Goal: Information Seeking & Learning: Learn about a topic

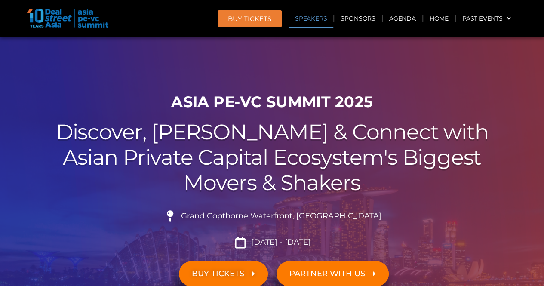
click at [315, 20] on link "Speakers" at bounding box center [311, 19] width 45 height 20
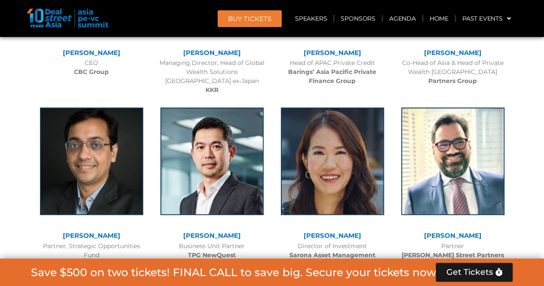
scroll to position [2789, 0]
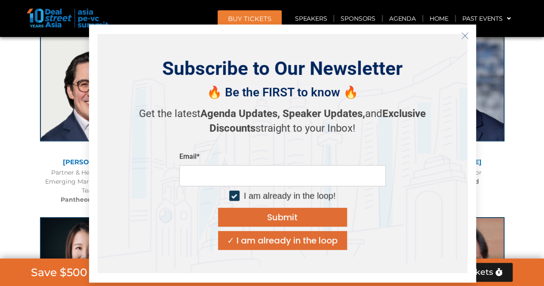
click at [510, 131] on div "[PERSON_NAME] Managing Director Future Standard" at bounding box center [453, 107] width 120 height 165
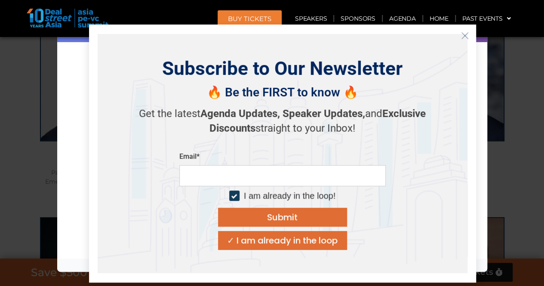
click at [465, 41] on button "Close" at bounding box center [465, 36] width 14 height 14
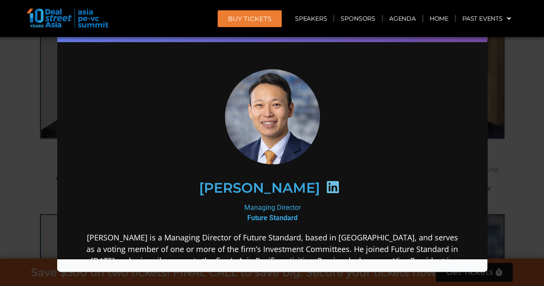
scroll to position [2609, 0]
click at [502, 114] on div "Speaker Profile ×" at bounding box center [272, 143] width 544 height 286
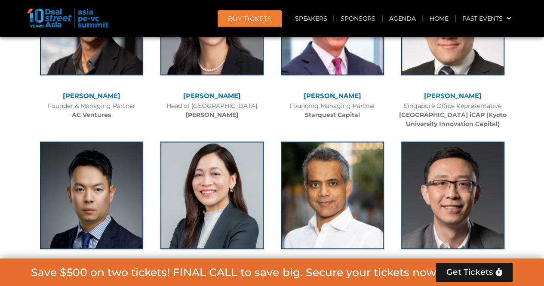
scroll to position [0, 0]
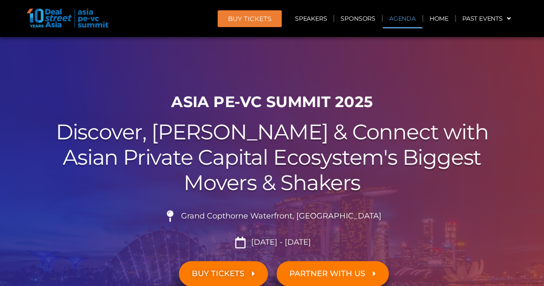
click at [404, 18] on link "Agenda" at bounding box center [403, 19] width 40 height 20
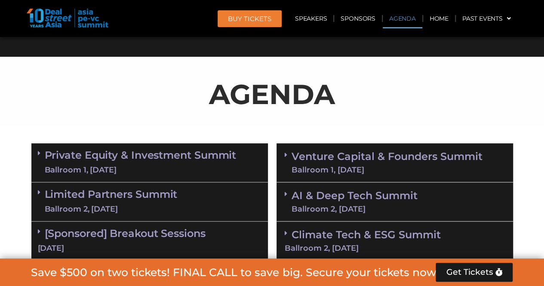
scroll to position [450, 0]
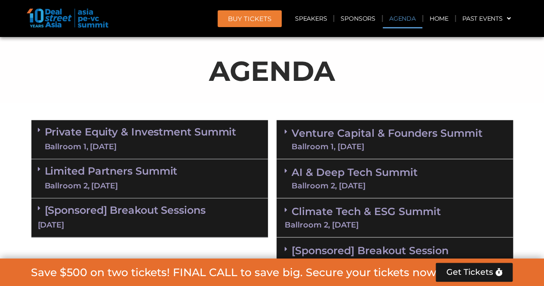
click at [38, 129] on icon at bounding box center [39, 129] width 3 height 7
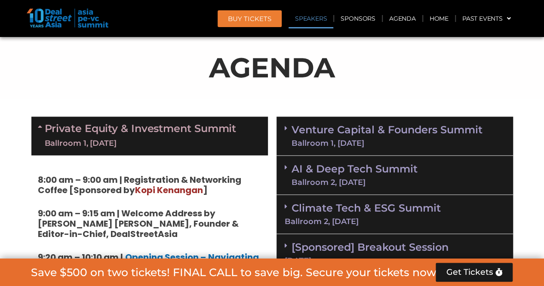
scroll to position [3995, 0]
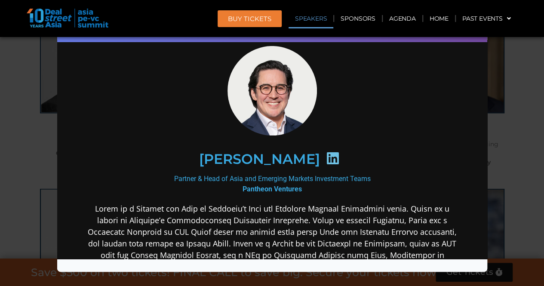
scroll to position [22, 0]
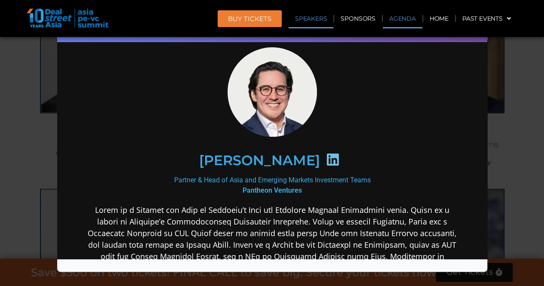
click at [393, 18] on link "Agenda" at bounding box center [403, 19] width 40 height 20
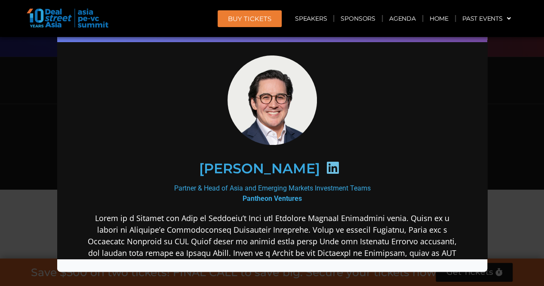
scroll to position [8, 0]
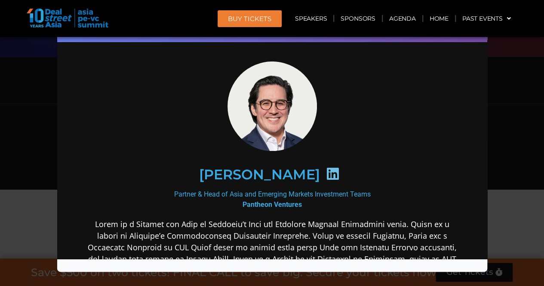
click at [492, 105] on div "Speaker Profile ×" at bounding box center [272, 143] width 544 height 286
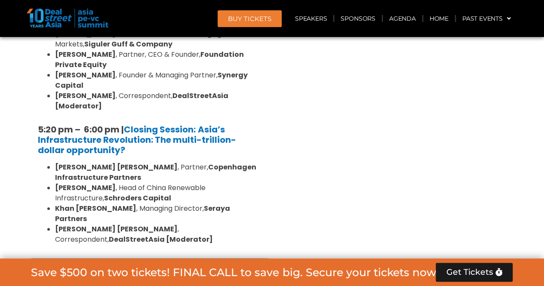
scroll to position [1750, 0]
click at [34, 258] on div "Limited Partners [GEOGRAPHIC_DATA] 2, [DATE]" at bounding box center [149, 277] width 237 height 39
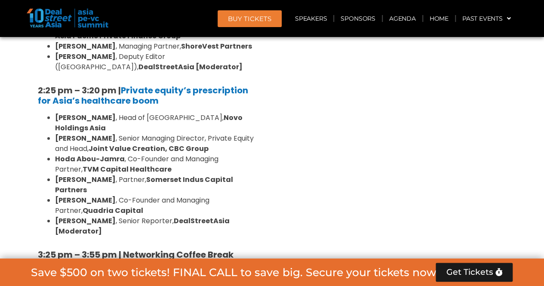
scroll to position [1283, 0]
